Goal: Information Seeking & Learning: Check status

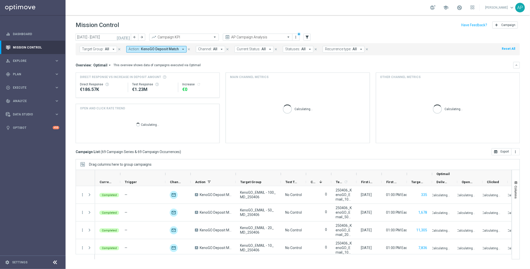
click at [142, 51] on span "KenoGO Deposit Match" at bounding box center [160, 49] width 38 height 4
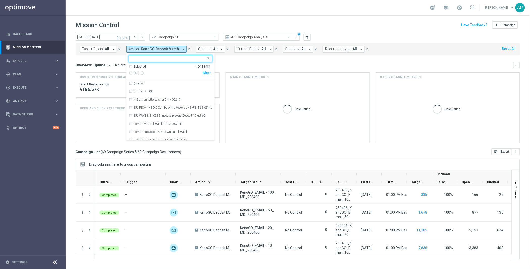
click at [0, 0] on div "Clear" at bounding box center [0, 0] width 0 height 0
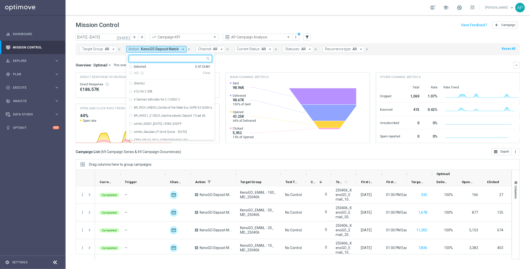
click at [146, 59] on input "text" at bounding box center [169, 58] width 74 height 4
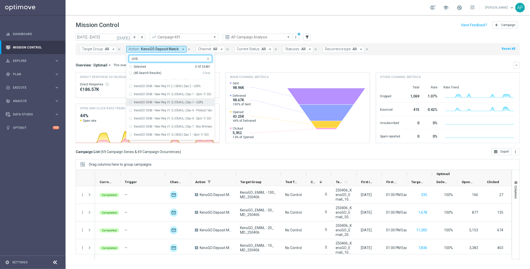
scroll to position [923, 0]
click at [132, 96] on div "KenoGO ONB - New Reg V1.3 | EMAIL | Day 1 - Spin 'n' GO + USPs" at bounding box center [170, 96] width 83 height 8
type input "onb"
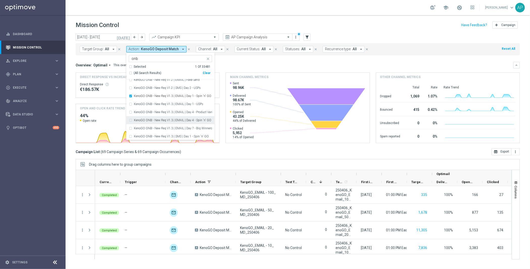
click at [130, 120] on div "KenoGO ONB - New Reg V1.3 | EMAIL | Day 4 - Spin 'n' GO + USPs" at bounding box center [170, 120] width 83 height 8
click at [270, 67] on div "Overview: Optimail arrow_drop_down This overview shows data of campaigns execut…" at bounding box center [295, 65] width 438 height 5
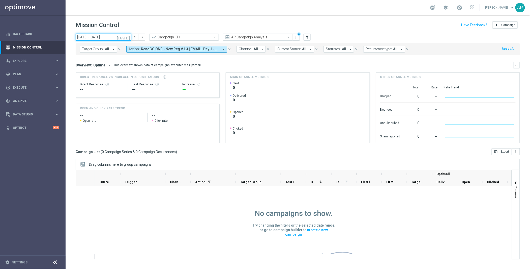
click at [101, 35] on input "[DATE] - [DATE]" at bounding box center [103, 37] width 55 height 7
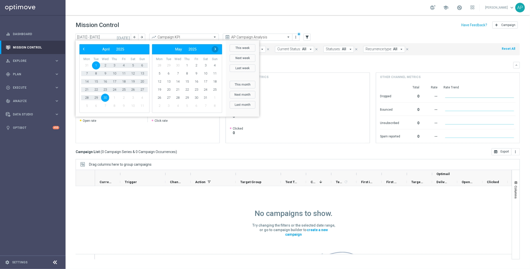
click at [216, 51] on span "›" at bounding box center [215, 49] width 7 height 7
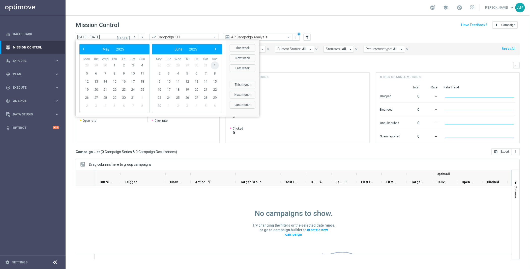
click at [215, 65] on span "1" at bounding box center [215, 65] width 8 height 8
click at [90, 105] on span "30" at bounding box center [87, 106] width 8 height 8
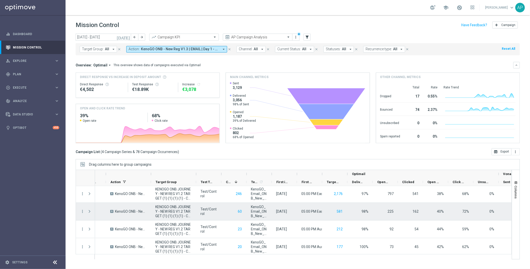
scroll to position [1, 0]
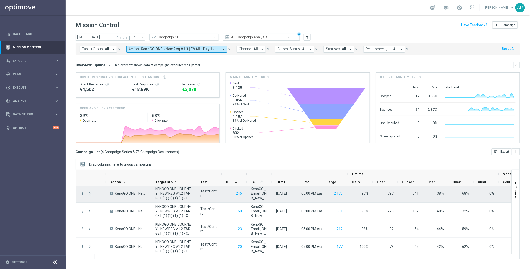
click at [89, 195] on span "Press SPACE to select this row." at bounding box center [89, 193] width 5 height 4
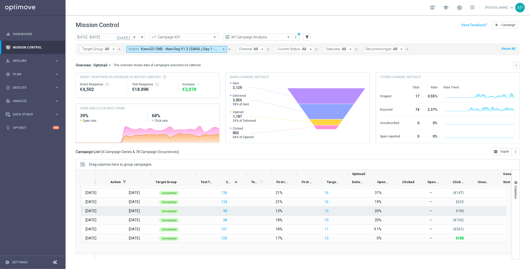
scroll to position [109, 0]
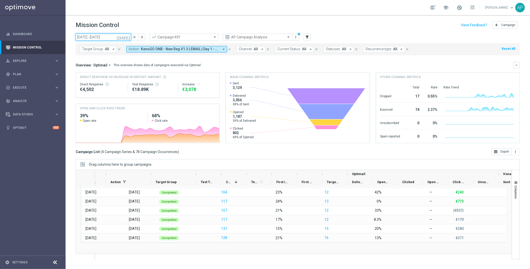
click at [108, 38] on input "[DATE] - [DATE]" at bounding box center [103, 37] width 55 height 7
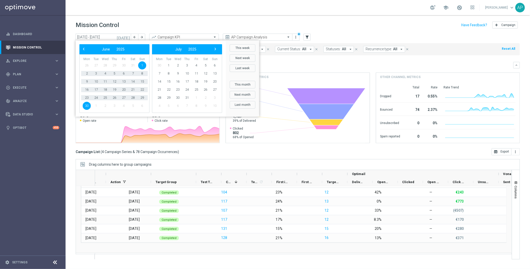
click at [143, 65] on span "1" at bounding box center [142, 65] width 8 height 8
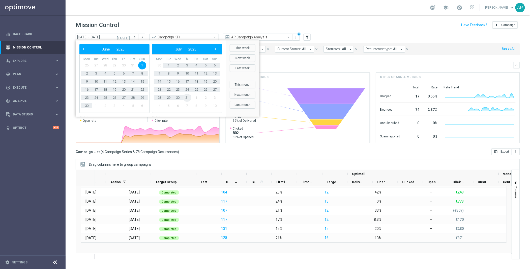
click at [189, 96] on span "31" at bounding box center [187, 98] width 8 height 8
type input "[DATE] - [DATE]"
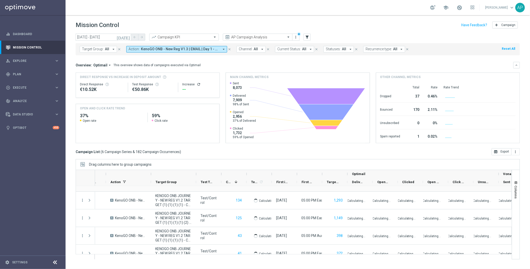
scroll to position [0, 0]
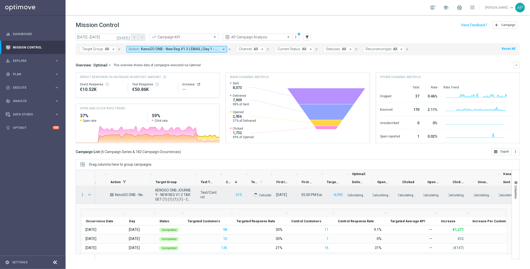
click at [88, 196] on span "Press SPACE to select this row." at bounding box center [89, 194] width 5 height 4
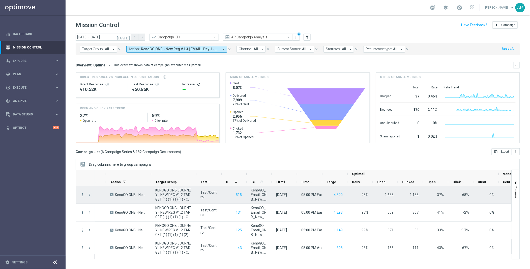
click at [89, 195] on span "Press SPACE to select this row." at bounding box center [89, 194] width 5 height 4
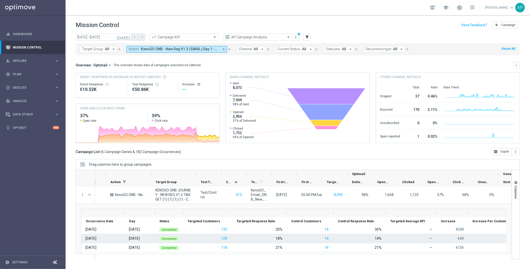
scroll to position [300, 0]
